Goal: Information Seeking & Learning: Compare options

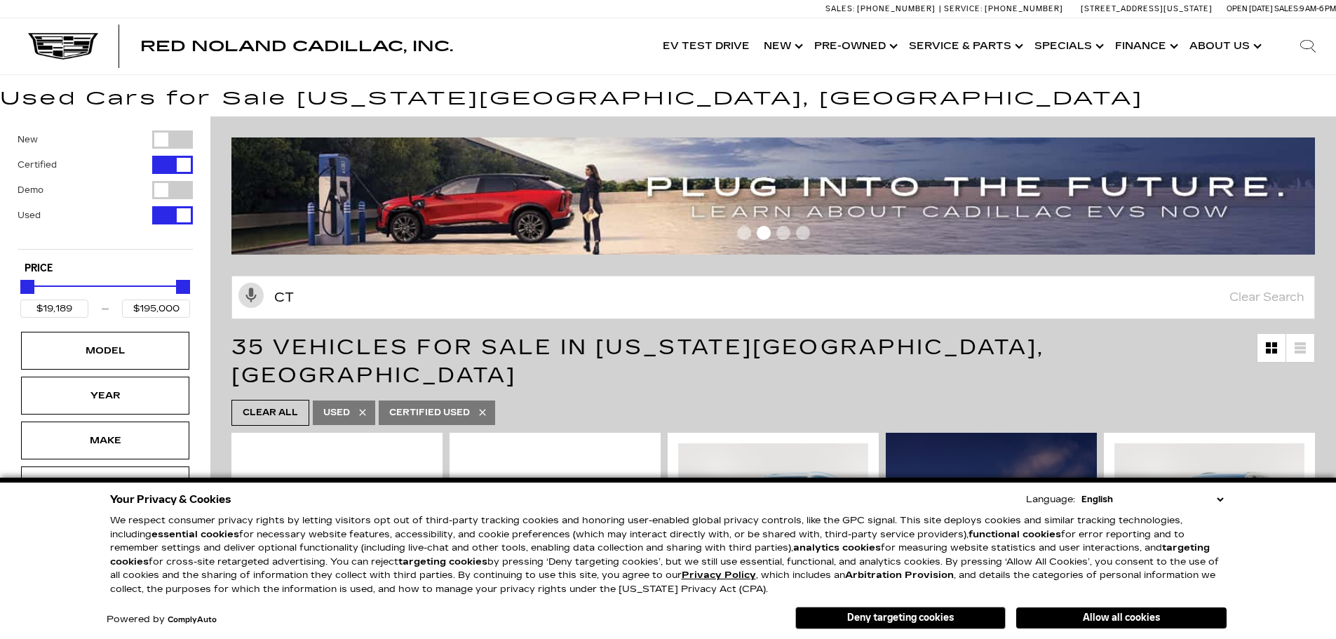
type input "ct5"
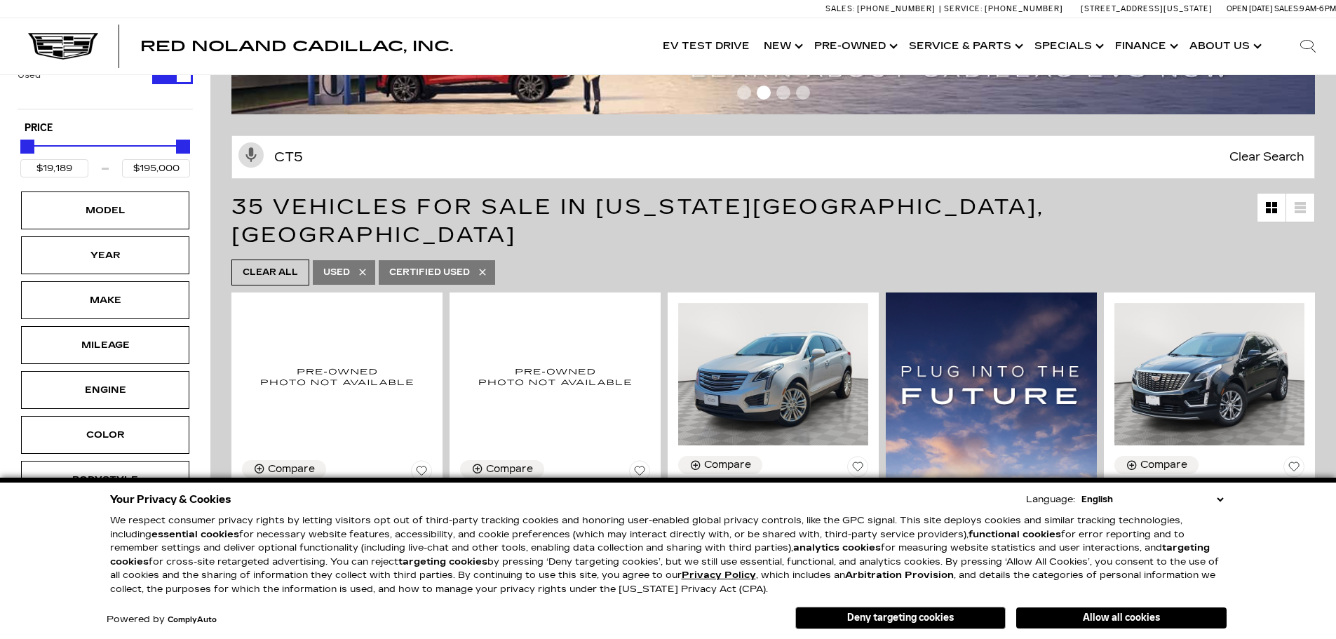
type input "$48,189"
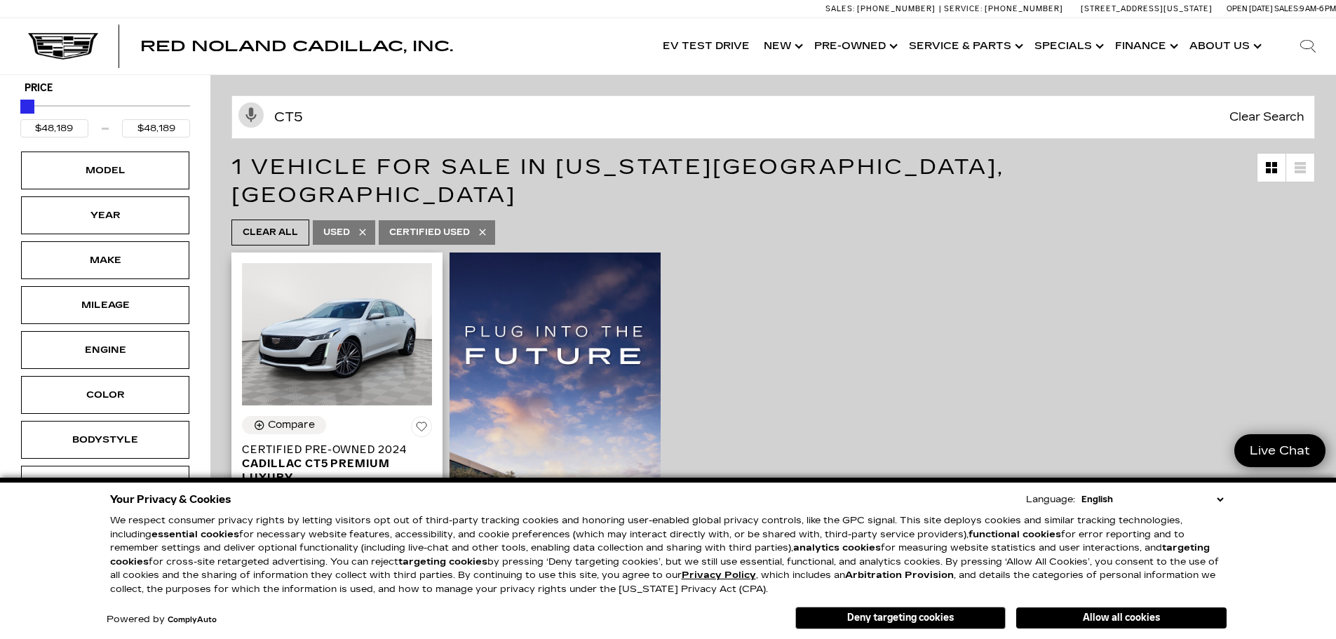
scroll to position [491, 0]
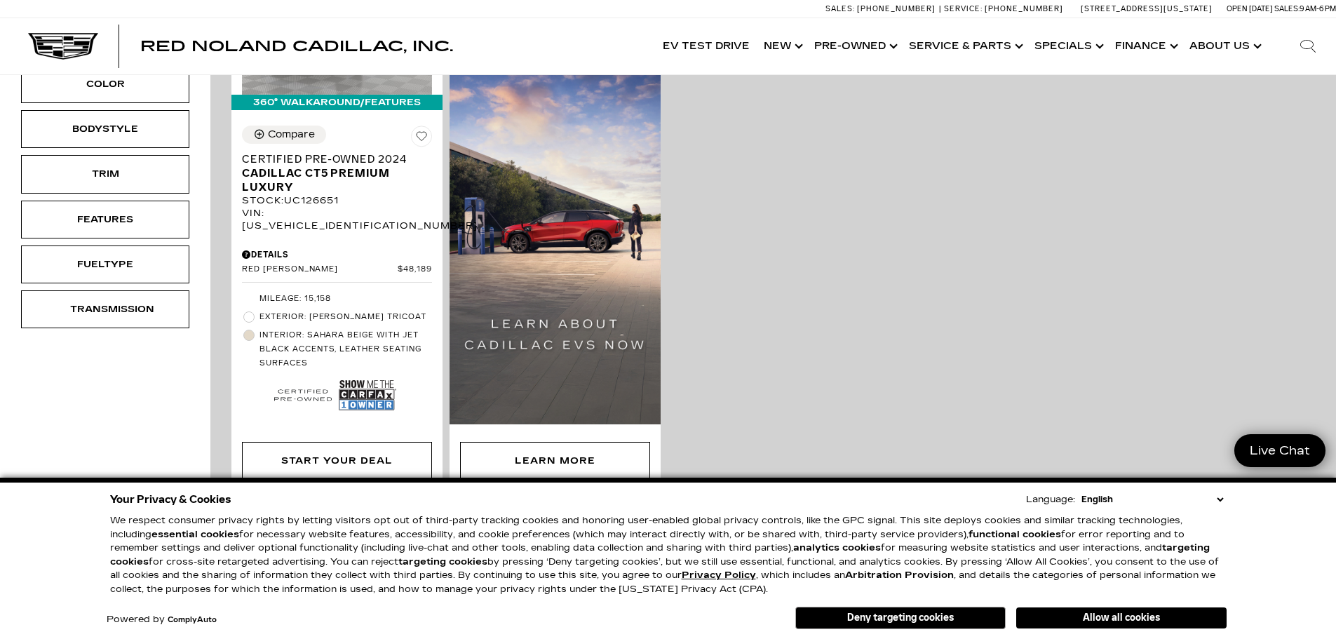
click at [914, 261] on div "360° WalkAround/Features Compare Certified Pre-Owned 2024 Cadillac CT5 Premium …" at bounding box center [773, 219] width 1091 height 563
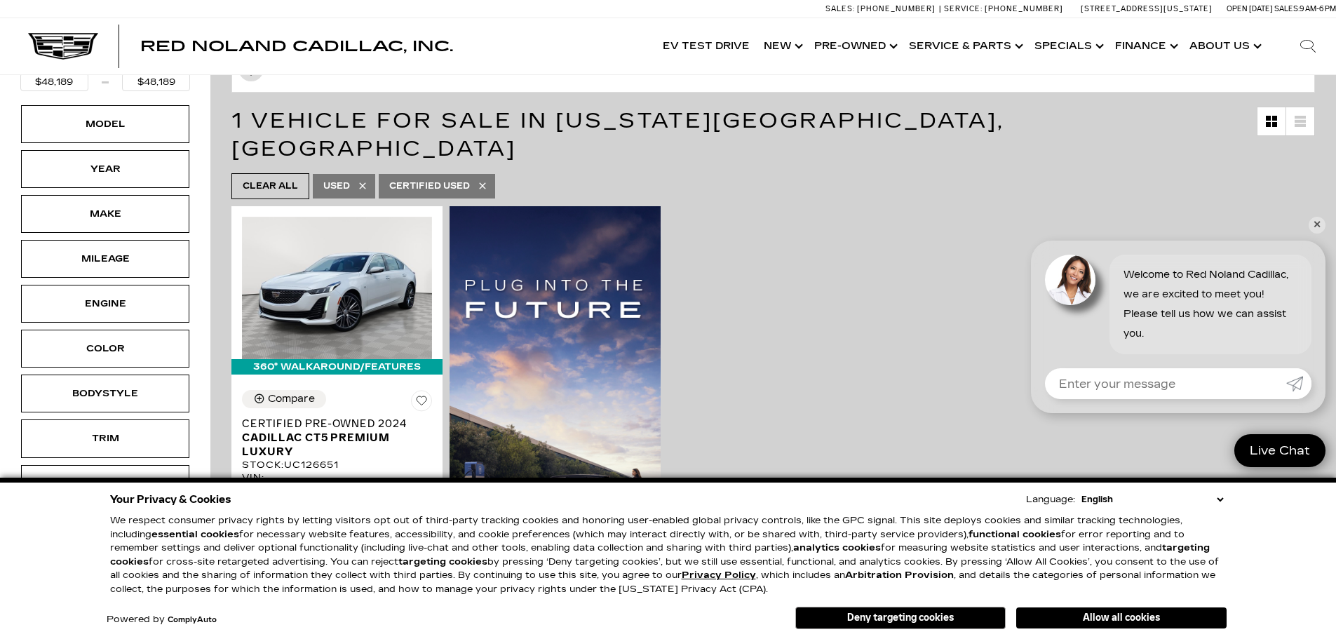
scroll to position [70, 0]
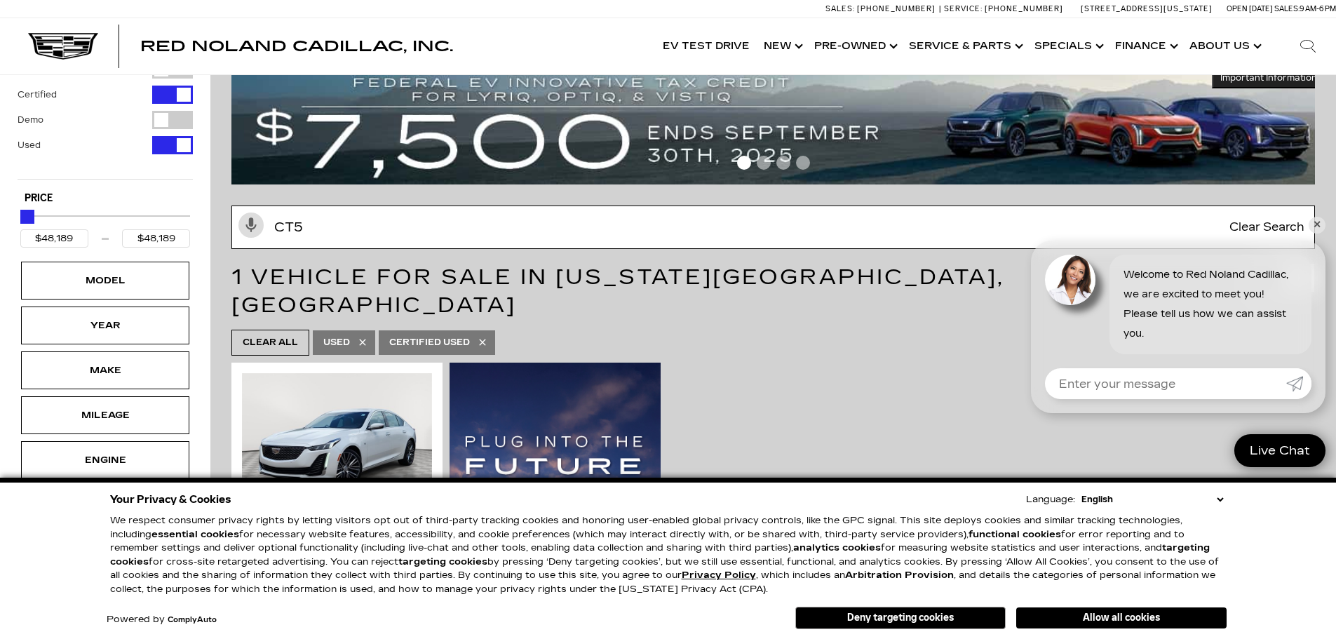
click at [316, 235] on input "ct5" at bounding box center [773, 227] width 1084 height 43
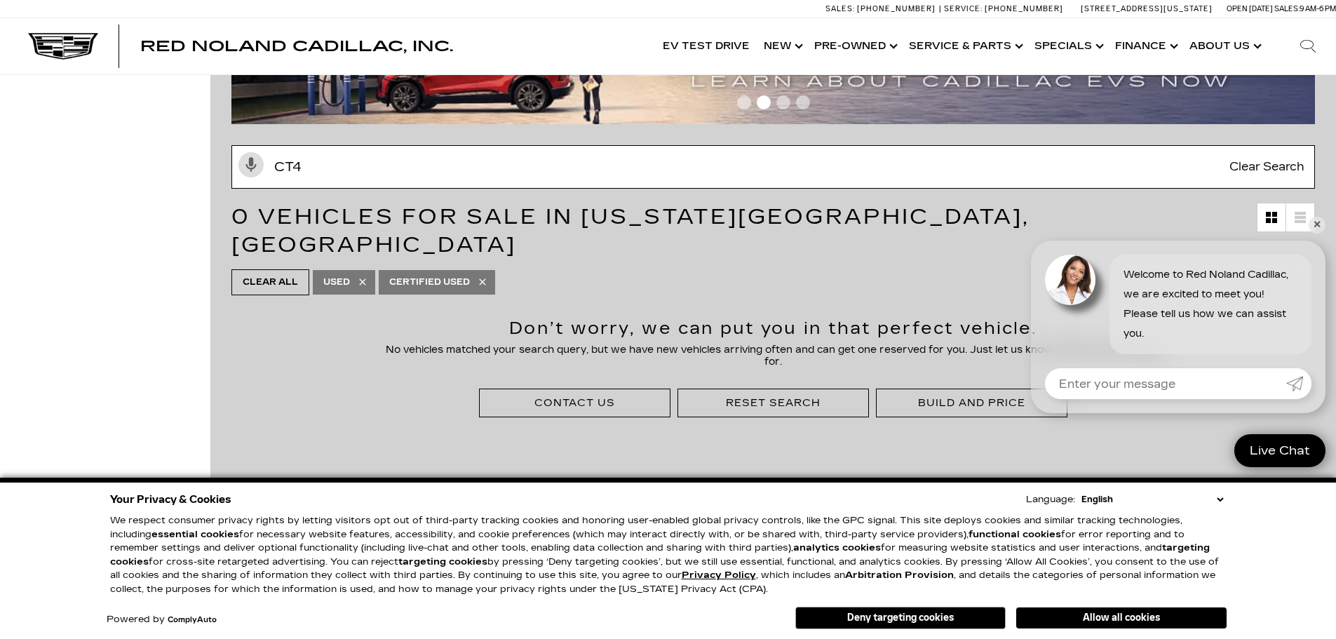
scroll to position [140, 0]
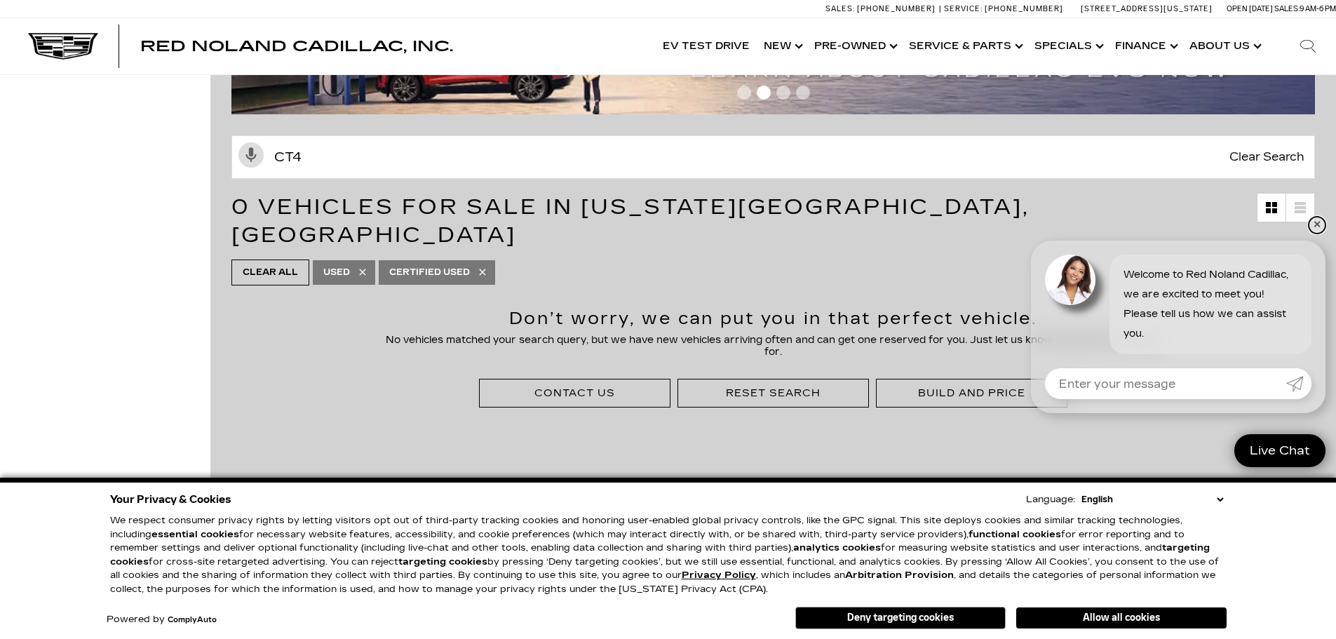
click at [1314, 227] on link "✕" at bounding box center [1317, 225] width 17 height 17
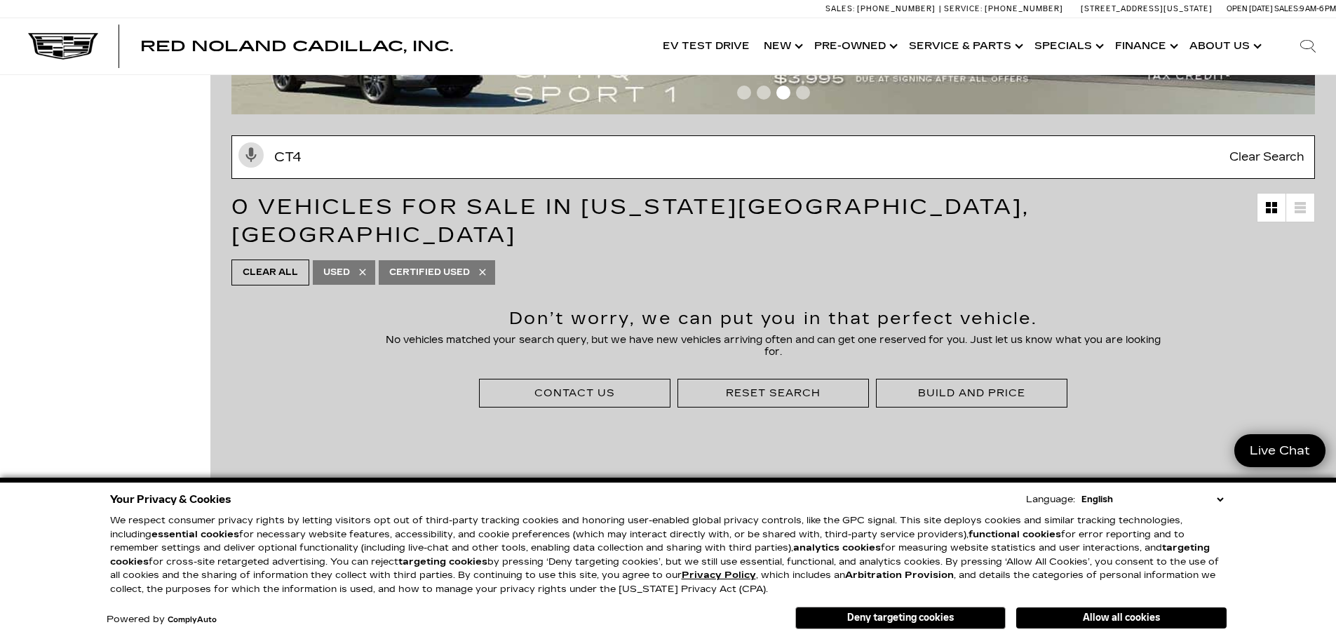
click at [320, 172] on input "ct4" at bounding box center [773, 156] width 1084 height 43
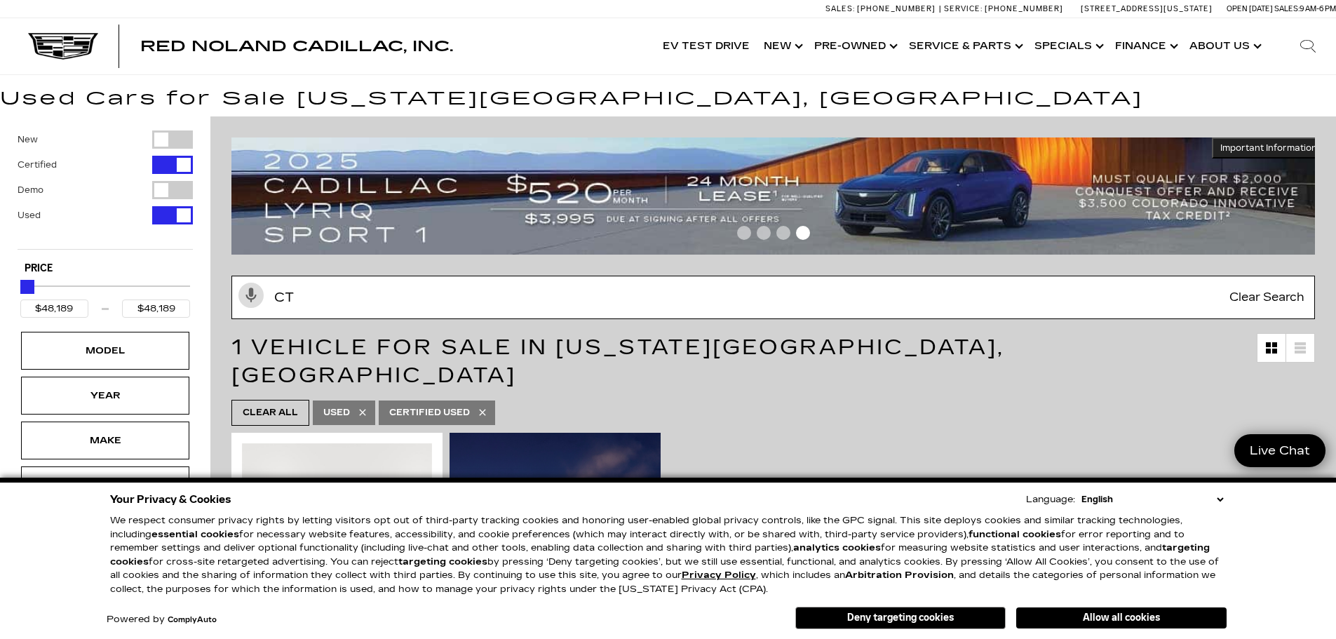
type input "ct"
